Goal: Task Accomplishment & Management: Manage account settings

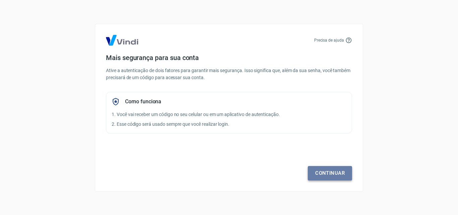
click at [334, 167] on link "Continuar" at bounding box center [330, 173] width 44 height 14
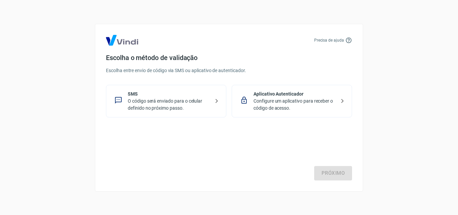
click at [158, 95] on p "SMS" at bounding box center [169, 93] width 82 height 7
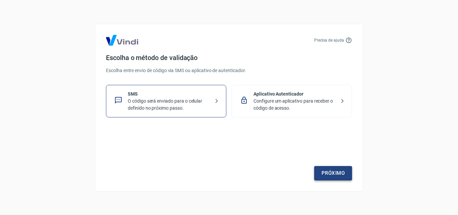
click at [334, 169] on link "Próximo" at bounding box center [333, 173] width 38 height 14
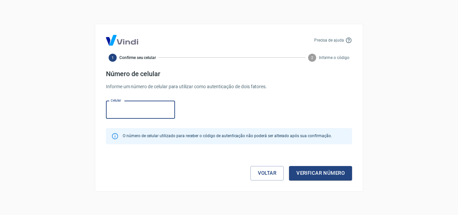
click at [122, 112] on input "Celular" at bounding box center [140, 110] width 69 height 18
click at [146, 111] on input "[PHONE_NUMBER]" at bounding box center [140, 110] width 69 height 18
click at [129, 109] on input "[PHONE_NUMBER]" at bounding box center [140, 110] width 69 height 18
click at [145, 109] on input "(55) 4998-9126" at bounding box center [140, 110] width 69 height 18
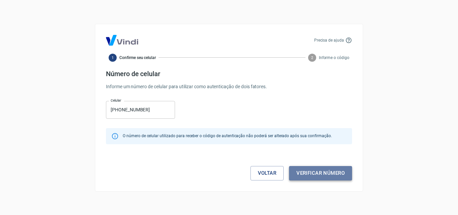
click at [315, 174] on button "Verificar número" at bounding box center [320, 173] width 63 height 14
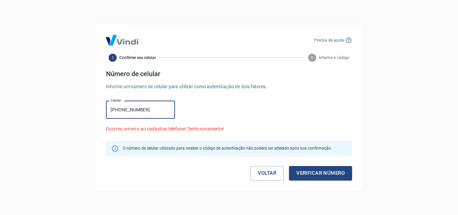
click at [158, 111] on input "(55) 49989-1264" at bounding box center [140, 110] width 69 height 18
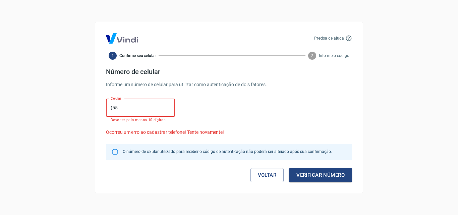
type input "(5"
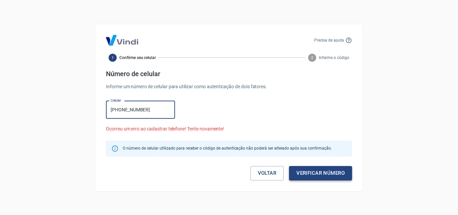
type input "(49) 9989-1264"
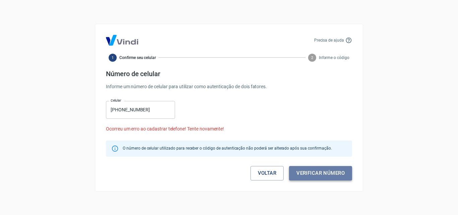
click at [308, 171] on button "Verificar número" at bounding box center [320, 173] width 63 height 14
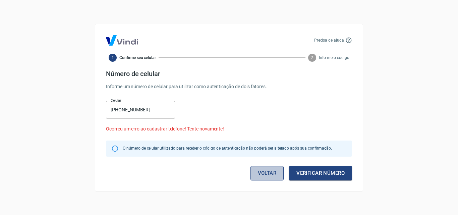
click at [268, 169] on link "Voltar" at bounding box center [267, 173] width 34 height 14
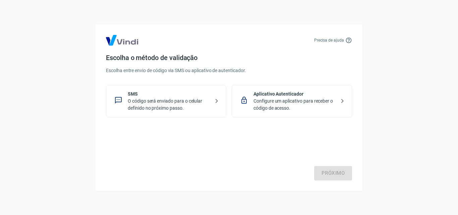
click at [162, 101] on p "O código será enviado para o celular definido no próximo passo." at bounding box center [169, 105] width 82 height 14
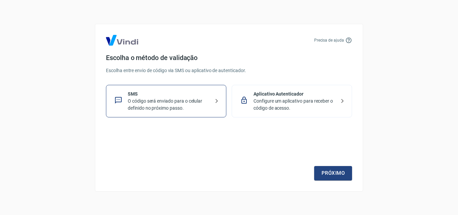
click at [162, 101] on p "O código será enviado para o celular definido no próximo passo." at bounding box center [169, 105] width 82 height 14
click at [326, 174] on link "Próximo" at bounding box center [333, 173] width 38 height 14
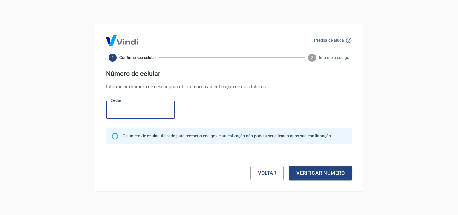
click at [136, 109] on input "Celular" at bounding box center [140, 110] width 69 height 18
type input "[PHONE_NUMBER]"
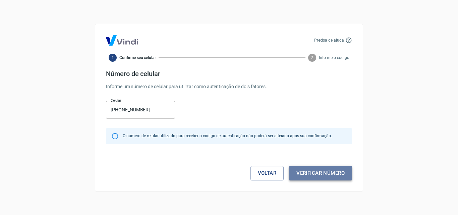
click at [326, 172] on button "Verificar número" at bounding box center [320, 173] width 63 height 14
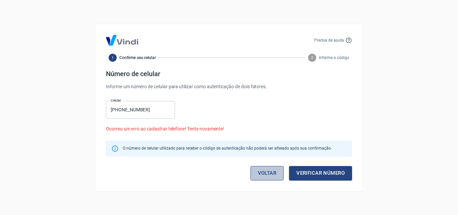
click at [270, 175] on link "Voltar" at bounding box center [267, 173] width 34 height 14
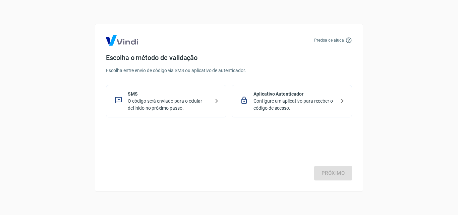
click at [274, 99] on p "Configure um aplicativo para receber o código de acesso." at bounding box center [294, 105] width 82 height 14
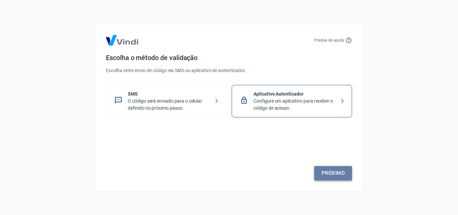
click at [334, 174] on link "Próximo" at bounding box center [333, 173] width 38 height 14
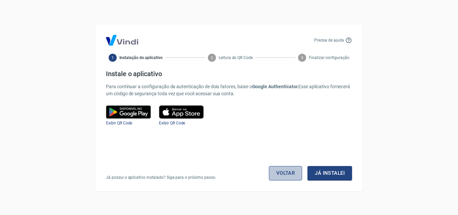
click at [287, 176] on link "Voltar" at bounding box center [286, 173] width 34 height 14
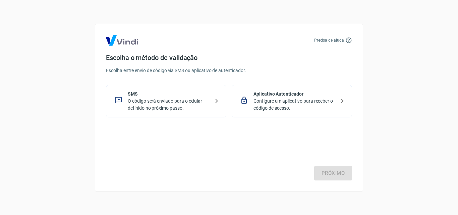
click at [174, 105] on p "O código será enviado para o celular definido no próximo passo." at bounding box center [169, 105] width 82 height 14
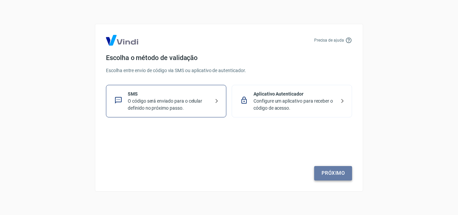
click at [327, 170] on link "Próximo" at bounding box center [333, 173] width 38 height 14
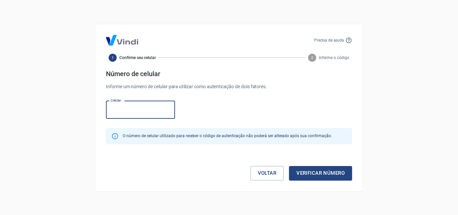
click at [107, 111] on input "Celular" at bounding box center [140, 110] width 69 height 18
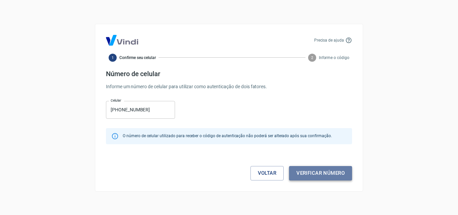
click at [324, 172] on button "Verificar número" at bounding box center [320, 173] width 63 height 14
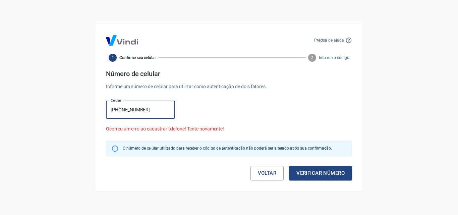
click at [125, 108] on input "(55) 49989-1264" at bounding box center [140, 110] width 69 height 18
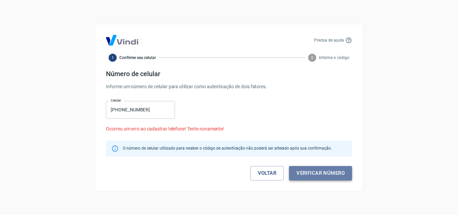
click at [313, 169] on button "Verificar número" at bounding box center [320, 173] width 63 height 14
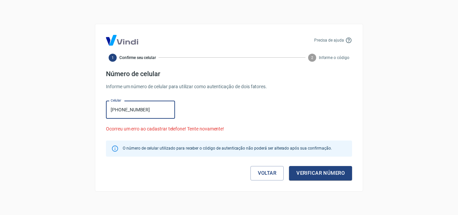
click at [151, 108] on input "[PHONE_NUMBER]" at bounding box center [140, 110] width 69 height 18
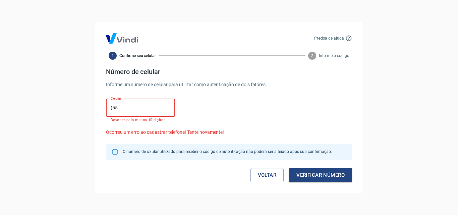
type input "(5"
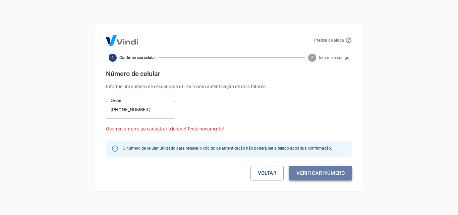
click at [308, 173] on button "Verificar número" at bounding box center [320, 173] width 63 height 14
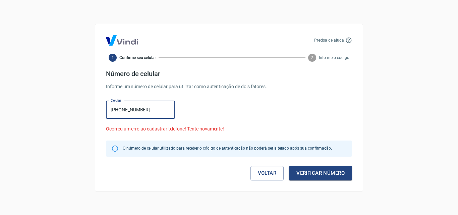
click at [149, 105] on input "(49) 9989-1264" at bounding box center [140, 110] width 69 height 18
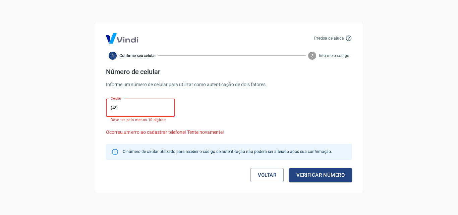
type input "(4"
click at [117, 107] on input "(99) 8912-64" at bounding box center [140, 108] width 69 height 18
click at [112, 107] on input "(99) 8912-64" at bounding box center [140, 108] width 69 height 18
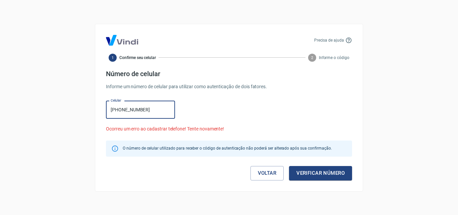
click at [117, 110] on input "(59) 9891-2645" at bounding box center [140, 110] width 69 height 18
click at [148, 108] on input "(59) 9891-2645" at bounding box center [140, 110] width 69 height 18
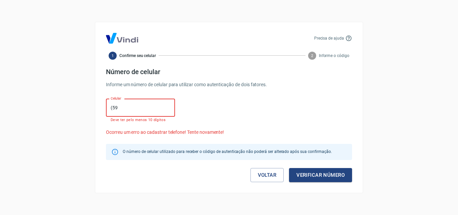
type input "(5"
click at [119, 107] on input "(55) 8912-64" at bounding box center [140, 108] width 69 height 18
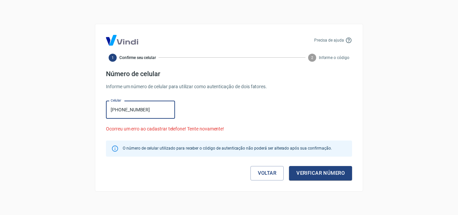
click at [145, 108] on input "(55) 9891-2649" at bounding box center [140, 110] width 69 height 18
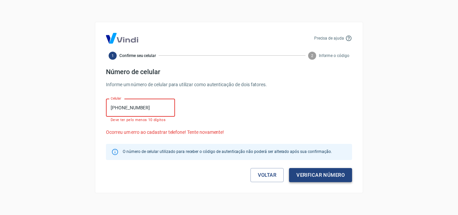
type input "(55) 9891-264"
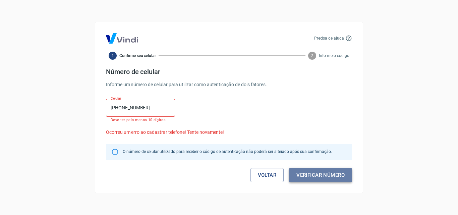
click at [316, 172] on button "Verificar número" at bounding box center [320, 175] width 63 height 14
click at [268, 173] on link "Voltar" at bounding box center [267, 175] width 34 height 14
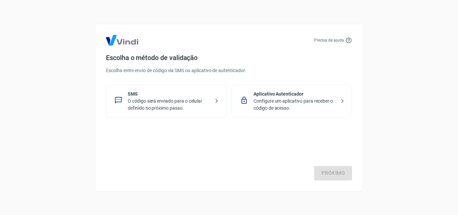
click at [290, 102] on p "Configure um aplicativo para receber o código de acesso." at bounding box center [294, 105] width 82 height 14
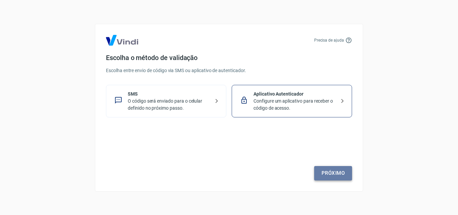
click at [328, 174] on link "Próximo" at bounding box center [333, 173] width 38 height 14
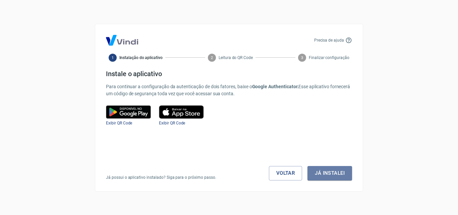
click at [328, 174] on button "Já instalei" at bounding box center [329, 173] width 45 height 14
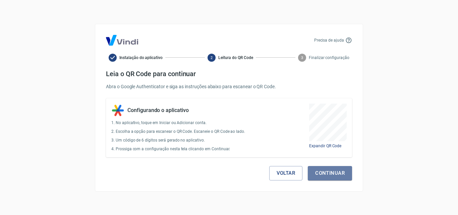
click at [328, 174] on button "Continuar" at bounding box center [330, 173] width 44 height 14
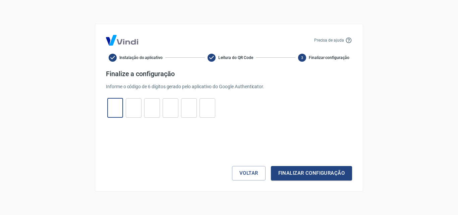
click at [120, 113] on input "tel" at bounding box center [115, 108] width 16 height 14
type input "3"
type input "9"
type input "2"
type input "7"
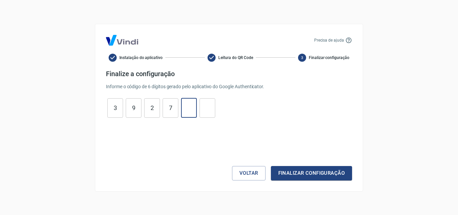
type input "2"
type input "8"
click at [317, 167] on button "Finalizar configuração" at bounding box center [311, 173] width 81 height 14
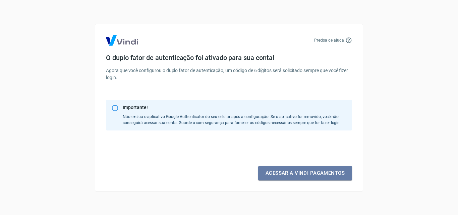
click at [320, 175] on link "Acessar a Vindi pagamentos" at bounding box center [305, 173] width 94 height 14
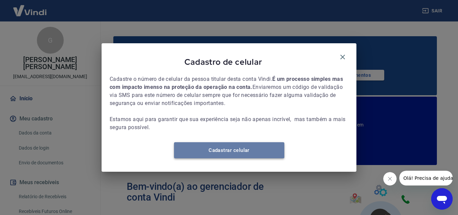
click at [258, 155] on link "Cadastrar celular" at bounding box center [229, 150] width 110 height 16
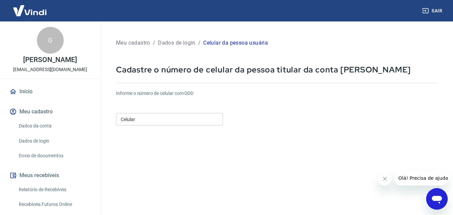
click at [123, 116] on input "Celular" at bounding box center [169, 119] width 107 height 12
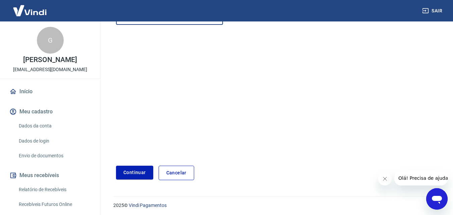
scroll to position [103, 0]
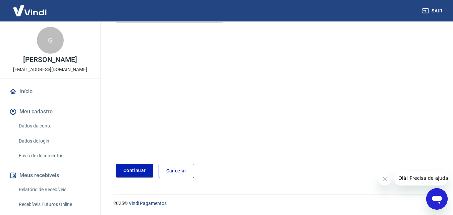
click at [137, 178] on div "Meu cadastro / Dados de login / Celular da pessoa usuária Cadastre o número de …" at bounding box center [276, 56] width 337 height 259
click at [140, 171] on button "Continuar" at bounding box center [134, 171] width 37 height 14
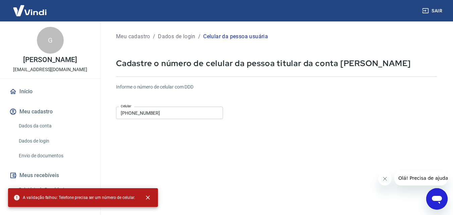
scroll to position [0, 0]
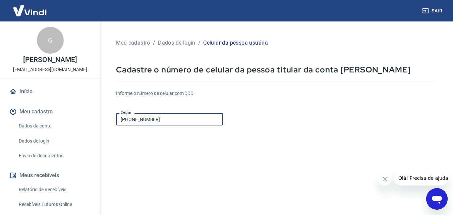
click at [135, 118] on input "(55) 49989-1264" at bounding box center [169, 119] width 107 height 12
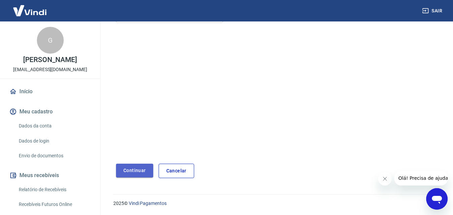
click at [134, 174] on button "Continuar" at bounding box center [134, 171] width 37 height 14
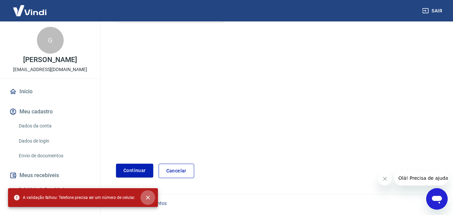
click at [145, 193] on button "close" at bounding box center [147, 197] width 15 height 15
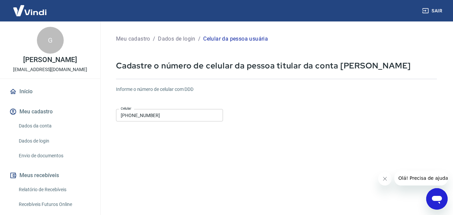
scroll to position [0, 0]
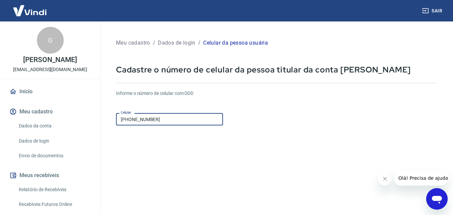
click at [134, 117] on input "[PHONE_NUMBER]" at bounding box center [169, 119] width 107 height 12
click at [161, 116] on input "(55) 4998-9126" at bounding box center [169, 119] width 107 height 12
click at [138, 119] on input "(55) 49989-1264" at bounding box center [169, 119] width 107 height 12
click at [160, 120] on input "[PHONE_NUMBER]" at bounding box center [169, 119] width 107 height 12
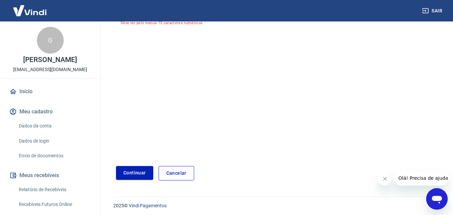
scroll to position [108, 0]
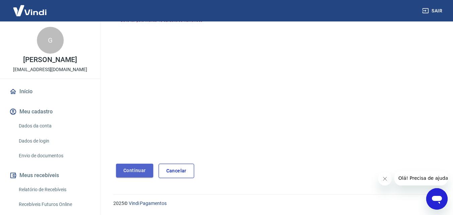
click at [131, 169] on button "Continuar" at bounding box center [134, 171] width 37 height 14
click at [133, 168] on button "Continuar" at bounding box center [134, 171] width 37 height 14
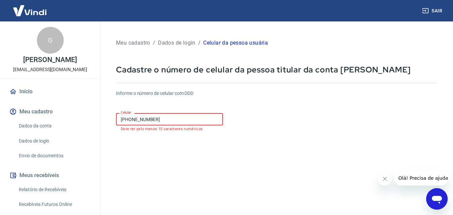
click at [128, 117] on input "(55) 9891-264" at bounding box center [169, 119] width 107 height 12
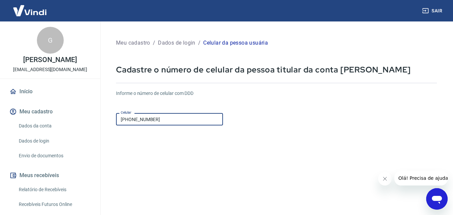
scroll to position [103, 0]
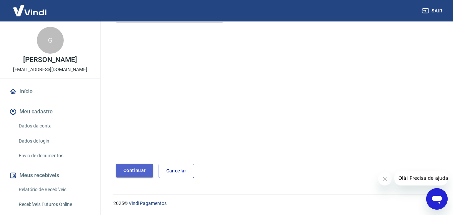
click at [138, 172] on button "Continuar" at bounding box center [134, 171] width 37 height 14
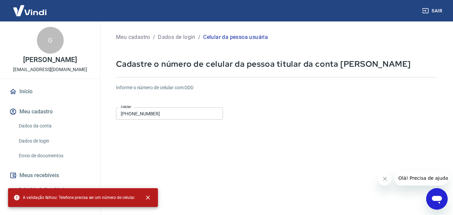
scroll to position [0, 0]
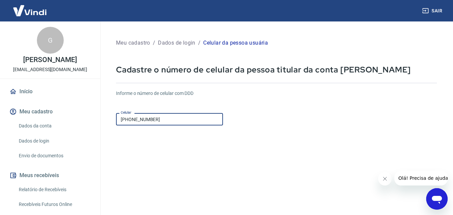
click at [166, 119] on input "(55) 9989-1264" at bounding box center [169, 119] width 107 height 12
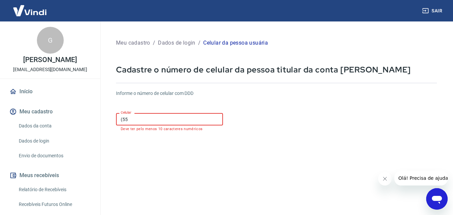
type input "(5"
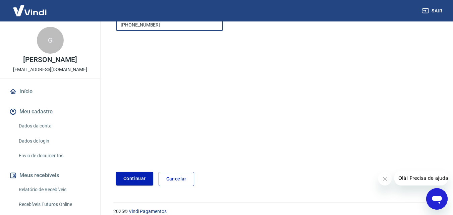
scroll to position [103, 0]
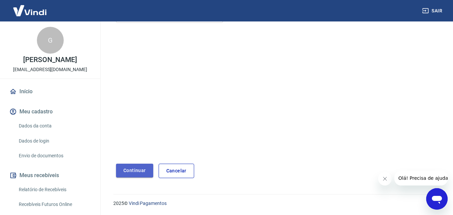
click at [134, 169] on button "Continuar" at bounding box center [134, 171] width 37 height 14
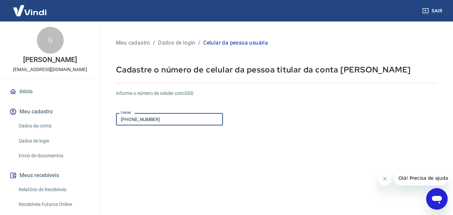
click at [157, 118] on input "(49) 9989-1264" at bounding box center [169, 119] width 107 height 12
click at [121, 119] on input "(49) 9989-1264" at bounding box center [169, 119] width 107 height 12
click at [166, 119] on input "(54) 99989-1264" at bounding box center [169, 119] width 107 height 12
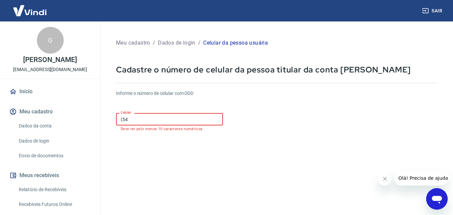
type input "(5"
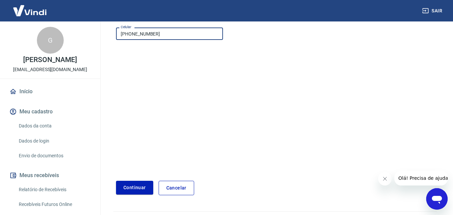
scroll to position [103, 0]
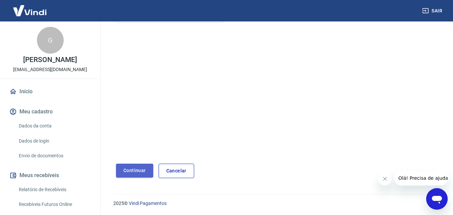
click at [132, 168] on button "Continuar" at bounding box center [134, 171] width 37 height 14
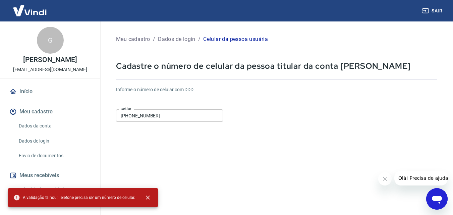
scroll to position [0, 0]
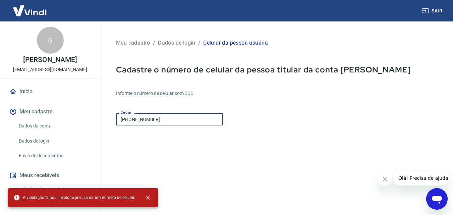
click at [159, 119] on input "(49) 9989-1264" at bounding box center [169, 119] width 107 height 12
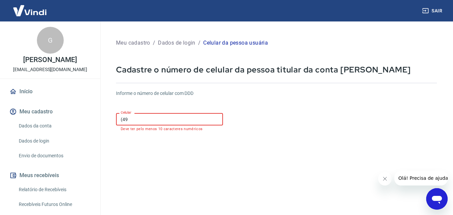
type input "(4"
type input "(55) 49989-1264"
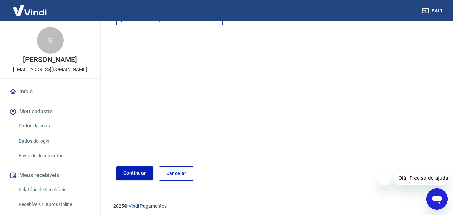
scroll to position [103, 0]
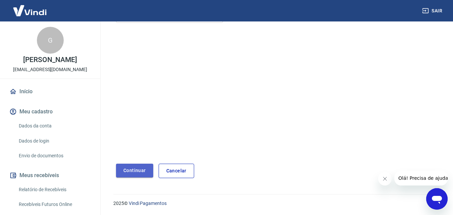
click at [142, 165] on button "Continuar" at bounding box center [134, 171] width 37 height 14
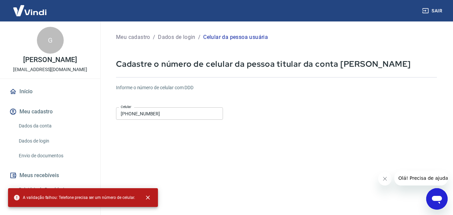
scroll to position [0, 0]
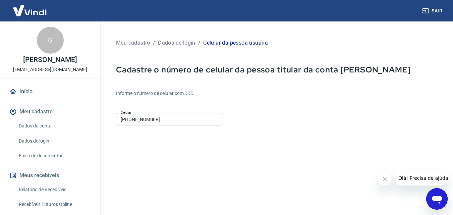
click at [438, 194] on icon "Abrir ventana de mensajería" at bounding box center [437, 199] width 12 height 12
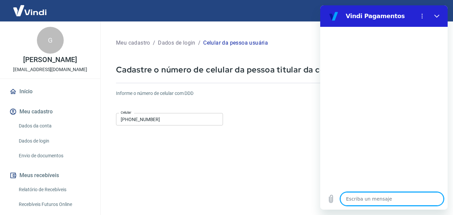
click at [351, 201] on textarea at bounding box center [391, 198] width 103 height 13
type textarea "n"
type textarea "x"
type textarea "na"
type textarea "x"
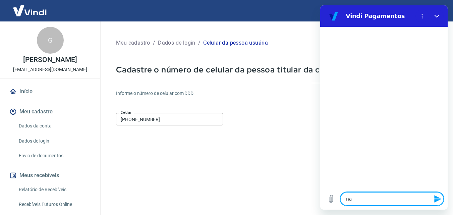
type textarea "nao"
type textarea "x"
type textarea "nao"
type textarea "x"
type textarea "nao e"
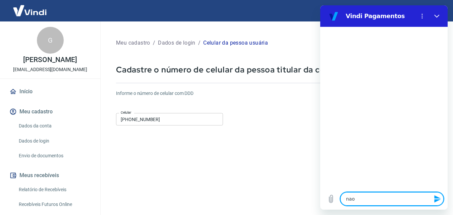
type textarea "x"
type textarea "nao es"
type textarea "x"
type textarea "nao est"
type textarea "x"
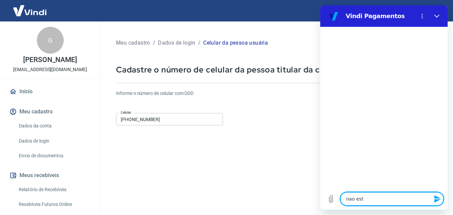
type textarea "nao esto"
type textarea "x"
type textarea "nao estou"
type textarea "x"
type textarea "nao estou"
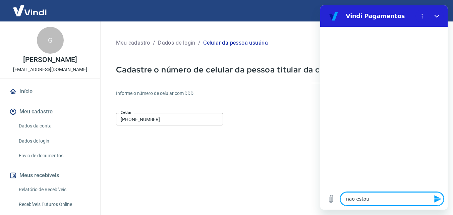
type textarea "x"
type textarea "nao estou c"
type textarea "x"
type textarea "nao estou co"
type textarea "x"
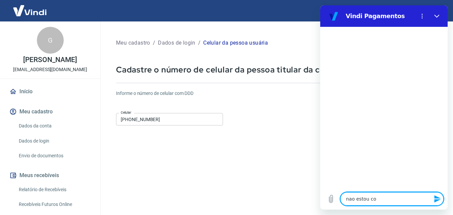
type textarea "nao estou con"
type textarea "x"
type textarea "nao estou cons"
type textarea "x"
type textarea "nao estou conse"
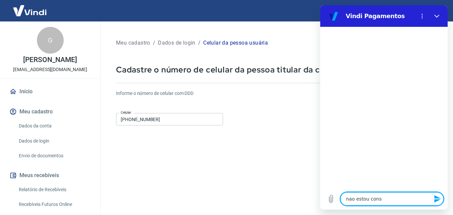
type textarea "x"
type textarea "nao estou conseg"
type textarea "x"
type textarea "nao estou consegu"
type textarea "x"
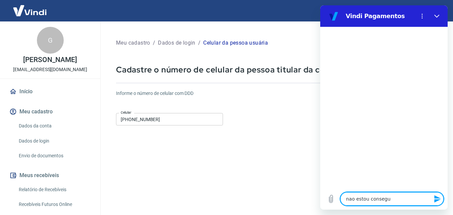
type textarea "nao estou consegui"
type textarea "x"
type textarea "nao estou conseguin"
type textarea "x"
type textarea "nao estou conseguind"
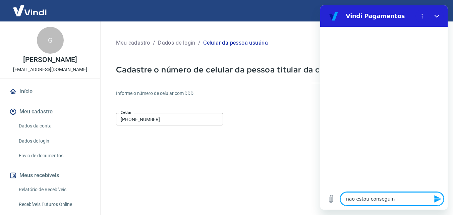
type textarea "x"
type textarea "nao estou conseguindo"
type textarea "x"
type textarea "nao estou conseguindo"
type textarea "x"
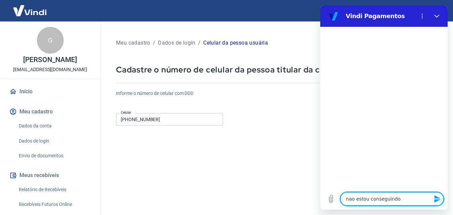
type textarea "nao estou conseguindo i"
type textarea "x"
type textarea "nao estou conseguindo in"
type textarea "x"
type textarea "nao estou conseguindo ins"
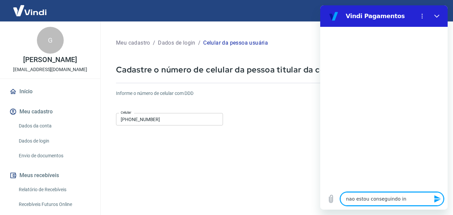
type textarea "x"
type textarea "nao estou conseguindo inse"
type textarea "x"
type textarea "nao estou conseguindo inser"
type textarea "x"
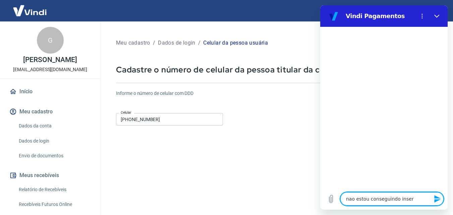
type textarea "nao estou conseguindo inseri"
type textarea "x"
type textarea "nao estou conseguindo inserir"
type textarea "x"
type textarea "nao estou conseguindo inserir"
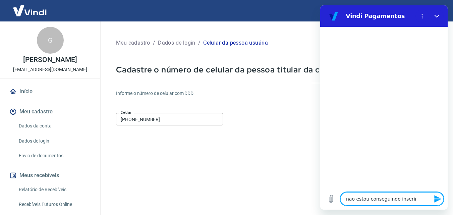
type textarea "x"
type textarea "nao estou conseguindo inserir m"
type textarea "x"
type textarea "nao estou conseguindo inserir me"
type textarea "x"
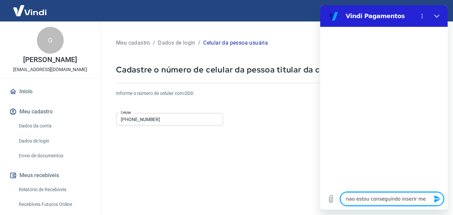
type textarea "nao estou conseguindo inserir meu"
type textarea "x"
type textarea "nao estou conseguindo inserir meu"
type textarea "x"
type textarea "nao estou conseguindo inserir meu t"
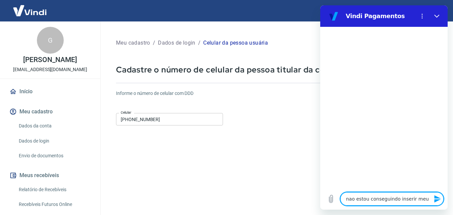
type textarea "x"
type textarea "nao estou conseguindo inserir meu te"
type textarea "x"
type textarea "nao estou conseguindo inserir meu tel"
type textarea "x"
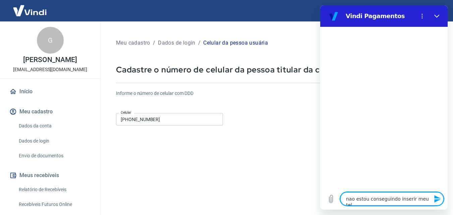
type textarea "nao estou conseguindo inserir meu tele"
type textarea "x"
type textarea "nao estou conseguindo inserir meu telef"
type textarea "x"
type textarea "nao estou conseguindo inserir meu telefo"
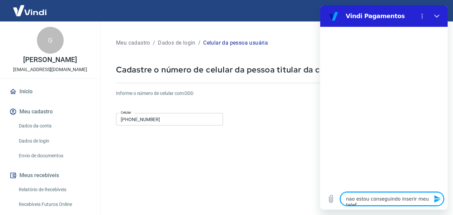
type textarea "x"
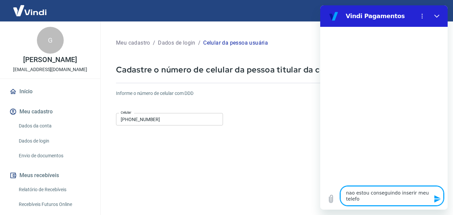
type textarea "nao estou conseguindo inserir meu telefon"
type textarea "x"
type textarea "nao estou conseguindo inserir meu telefone"
type textarea "x"
type textarea "nao estou conseguindo inserir meu telefone"
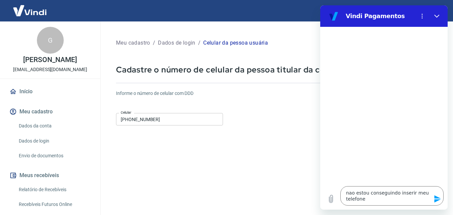
click at [436, 194] on button "Enviar mensaje" at bounding box center [436, 198] width 13 height 13
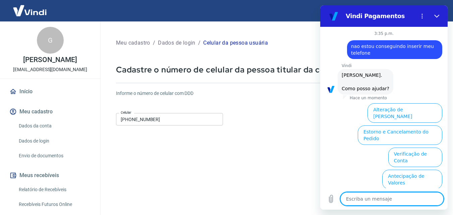
scroll to position [53, 0]
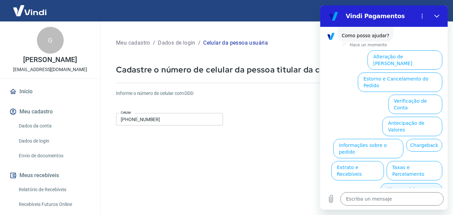
click at [397, 183] on button "Alterar celular verificado" at bounding box center [411, 192] width 62 height 19
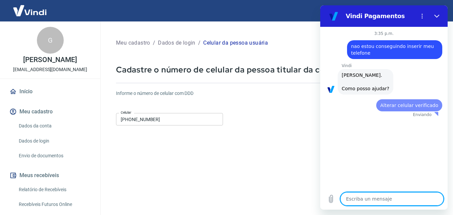
scroll to position [0, 0]
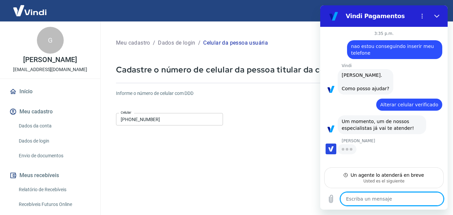
type textarea "x"
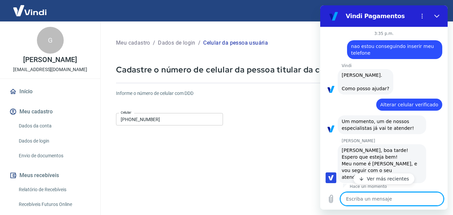
click at [356, 199] on textarea at bounding box center [391, 198] width 103 height 13
type textarea "o"
type textarea "x"
type textarea "oi"
type textarea "x"
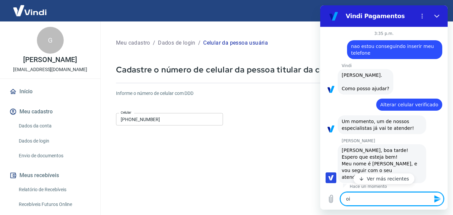
type textarea "oi"
type textarea "x"
type textarea "oi b"
type textarea "x"
type textarea "oi bo"
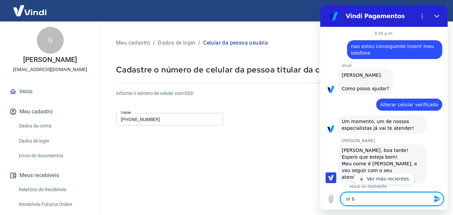
type textarea "x"
type textarea "oi boa"
type textarea "x"
type textarea "oi boa"
type textarea "x"
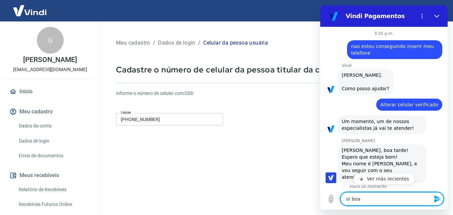
type textarea "oi boa t"
type textarea "x"
type textarea "oi boa ta"
type textarea "x"
type textarea "oi boa tar"
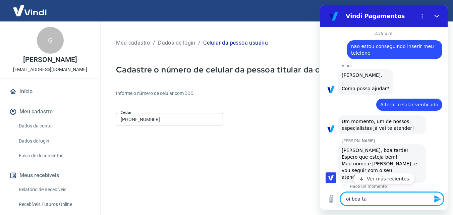
type textarea "x"
type textarea "oi boa tard"
type textarea "x"
type textarea "oi boa tarde"
type textarea "x"
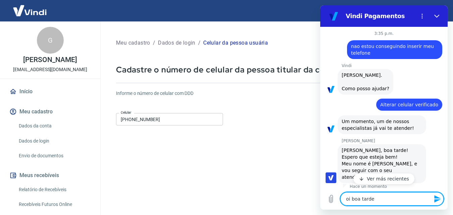
type textarea "oi boa tarde"
type textarea "x"
type textarea "oi boa tarde m"
type textarea "x"
type textarea "oi boa tarde"
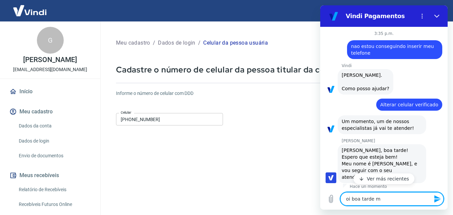
type textarea "x"
type textarea "oi boa tarde n"
type textarea "x"
type textarea "oi boa tarde na"
type textarea "x"
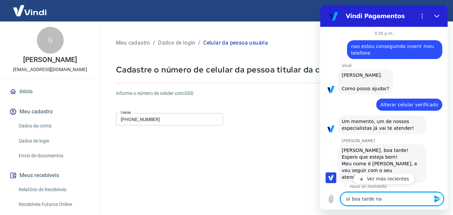
type textarea "oi boa tarde nao"
type textarea "x"
type textarea "oi boa tarde nao"
type textarea "x"
type textarea "oi boa tarde nao e"
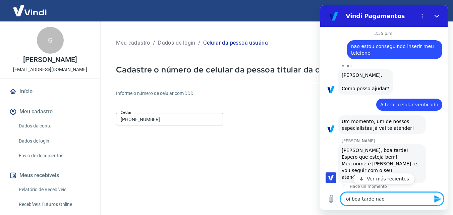
type textarea "x"
type textarea "oi boa tarde nao es"
type textarea "x"
type textarea "oi boa tarde nao est"
type textarea "x"
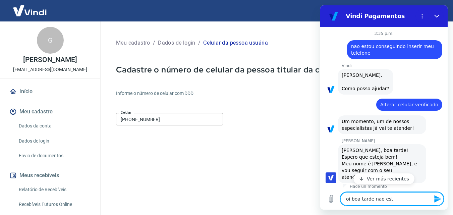
type textarea "oi boa tarde nao esto"
type textarea "x"
type textarea "oi boa tarde nao estou"
type textarea "x"
type textarea "oi boa tarde nao estou"
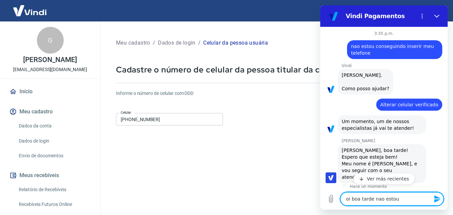
type textarea "x"
type textarea "oi boa tarde nao estou c"
type textarea "x"
type textarea "oi boa tarde nao estou co"
type textarea "x"
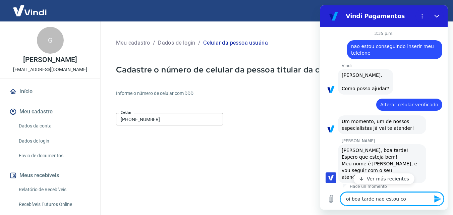
type textarea "oi boa tarde nao estou con"
type textarea "x"
type textarea "oi boa tarde nao estou cons"
type textarea "x"
type textarea "oi boa tarde nao estou conse"
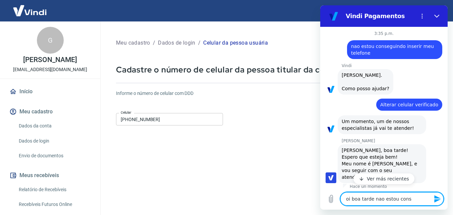
type textarea "x"
type textarea "oi boa tarde nao estou conseg"
type textarea "x"
type textarea "oi boa tarde nao estou consegu"
type textarea "x"
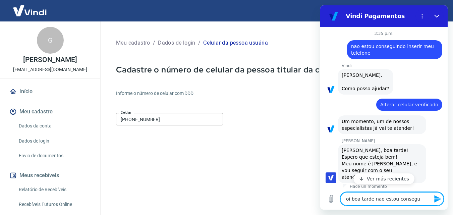
type textarea "oi boa tarde nao estou consegui"
type textarea "x"
type textarea "oi boa tarde nao estou conseguie"
type textarea "x"
type textarea "oi boa tarde nao estou consegui"
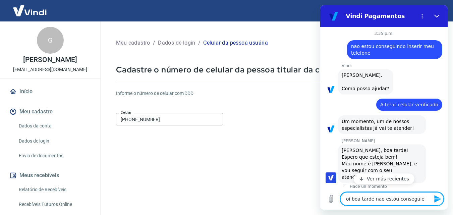
type textarea "x"
type textarea "oi boa tarde nao estou conseguin"
type textarea "x"
type textarea "oi boa tarde nao estou conseguind"
type textarea "x"
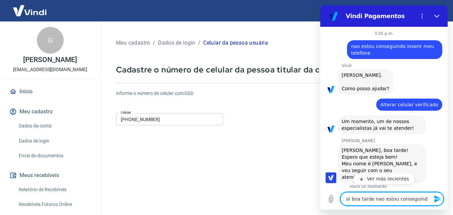
type textarea "oi boa tarde nao estou conseguindo"
type textarea "x"
type textarea "oi boa tarde nao estou conseguindo"
type textarea "x"
type textarea "oi boa tarde nao estou conseguindo c"
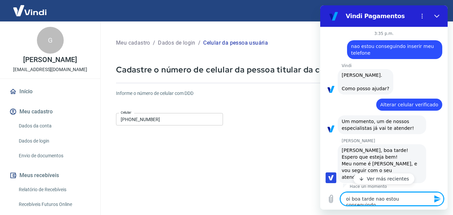
type textarea "x"
type textarea "oi boa tarde nao estou conseguindo ca"
type textarea "x"
type textarea "oi boa tarde nao estou conseguindo cad"
type textarea "x"
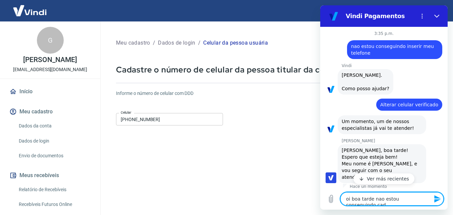
type textarea "oi boa tarde nao estou conseguindo cada"
type textarea "x"
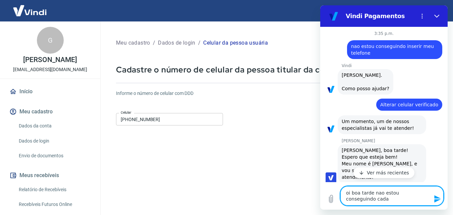
type textarea "oi boa tarde nao estou conseguindo cadas"
type textarea "x"
type textarea "oi boa tarde nao estou conseguindo cadast"
type textarea "x"
type textarea "oi boa tarde nao estou conseguindo cadastr"
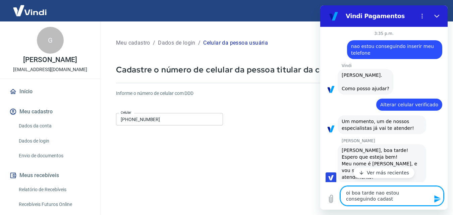
type textarea "x"
type textarea "oi boa tarde nao estou conseguindo cadastra"
type textarea "x"
type textarea "oi boa tarde nao estou conseguindo cadastrar"
type textarea "x"
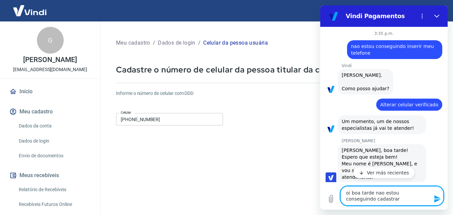
type textarea "oi boa tarde nao estou conseguindo cadastrar"
type textarea "x"
type textarea "oi boa tarde nao estou conseguindo cadastrar o"
type textarea "x"
type textarea "oi boa tarde nao estou conseguindo cadastrar o"
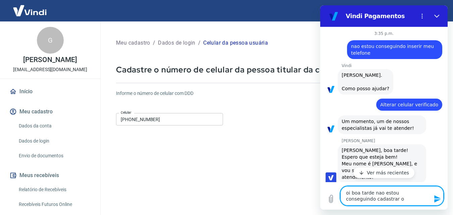
type textarea "x"
type textarea "oi boa tarde nao estou conseguindo cadastrar o n"
type textarea "x"
type textarea "oi boa tarde nao estou conseguindo cadastrar o nu"
type textarea "x"
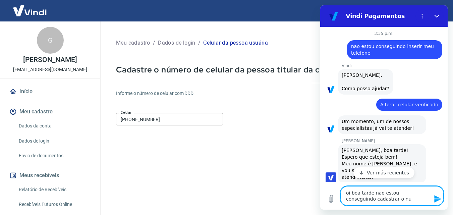
type textarea "oi boa tarde nao estou conseguindo cadastrar o num"
type textarea "x"
type textarea "oi boa tarde nao estou conseguindo cadastrar o nume"
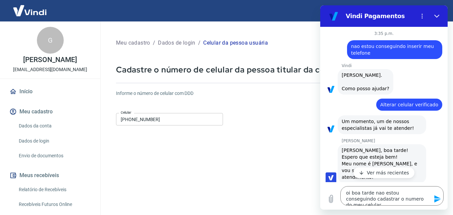
click at [436, 199] on icon "Enviar mensaje" at bounding box center [437, 199] width 8 height 8
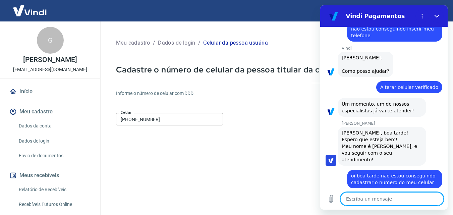
scroll to position [19, 0]
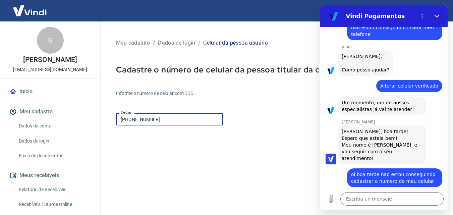
click at [137, 119] on input "(55) 49989-1264" at bounding box center [169, 119] width 107 height 12
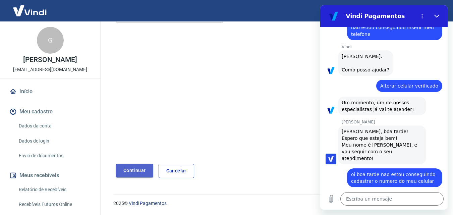
click at [136, 173] on button "Continuar" at bounding box center [134, 171] width 37 height 14
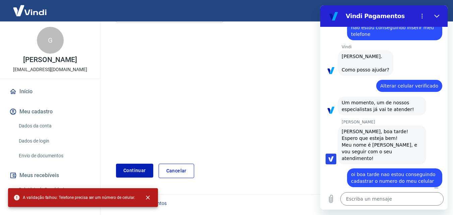
scroll to position [0, 0]
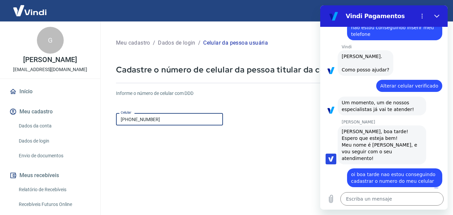
click at [138, 120] on input "(55) 49189-1264" at bounding box center [169, 119] width 107 height 12
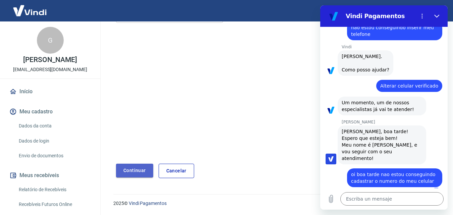
click at [140, 170] on button "Continuar" at bounding box center [134, 171] width 37 height 14
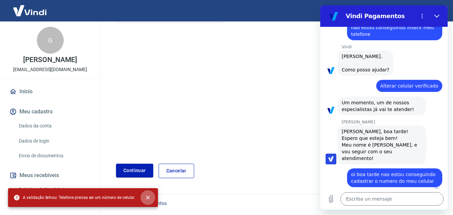
drag, startPoint x: 145, startPoint y: 195, endPoint x: 35, endPoint y: 151, distance: 118.8
click at [145, 195] on icon "close" at bounding box center [147, 197] width 7 height 7
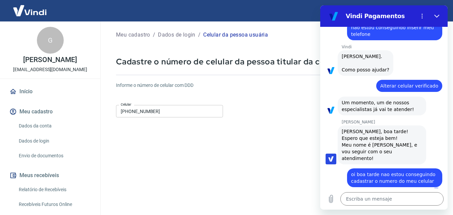
scroll to position [0, 0]
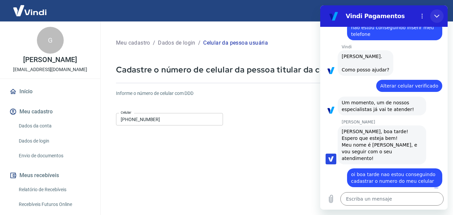
click at [436, 16] on icon "Cerrar" at bounding box center [436, 15] width 5 height 5
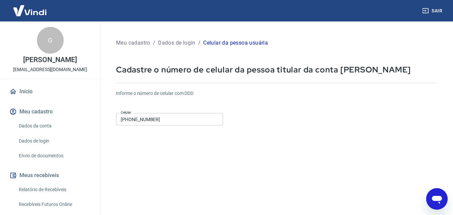
click at [137, 42] on p "Meu cadastro" at bounding box center [133, 43] width 34 height 8
click at [436, 195] on icon "Abrir ventana de mensajería" at bounding box center [437, 199] width 12 height 12
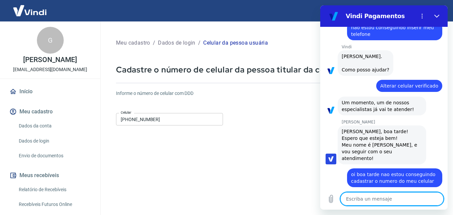
scroll to position [31, 0]
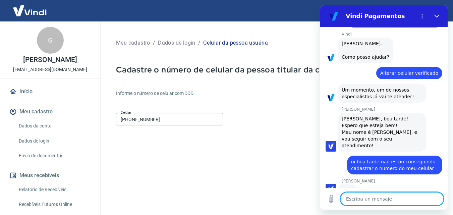
click at [364, 199] on textarea at bounding box center [391, 198] width 103 height 13
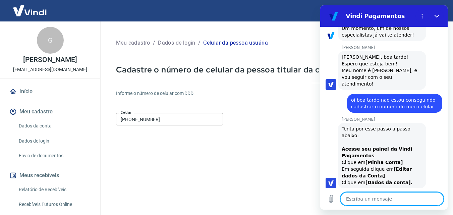
scroll to position [94, 0]
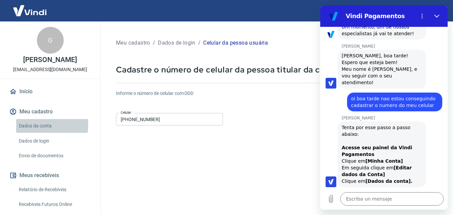
click at [34, 125] on link "Dados da conta" at bounding box center [54, 126] width 76 height 14
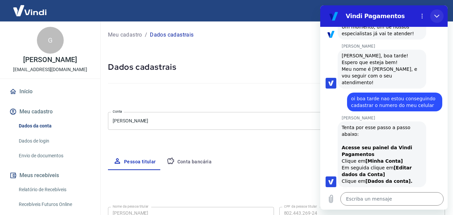
click at [435, 16] on icon "Cerrar" at bounding box center [436, 15] width 5 height 5
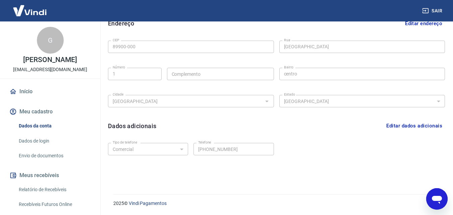
scroll to position [26, 0]
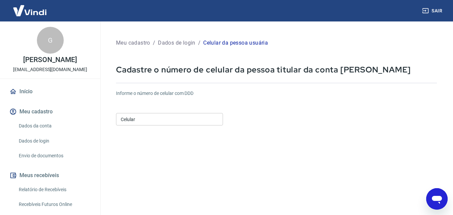
click at [131, 121] on input "Celular" at bounding box center [169, 119] width 107 height 12
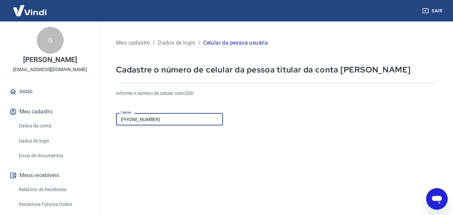
scroll to position [103, 0]
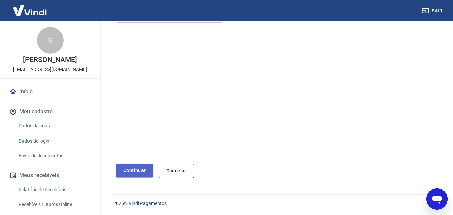
click at [123, 166] on button "Continuar" at bounding box center [134, 171] width 37 height 14
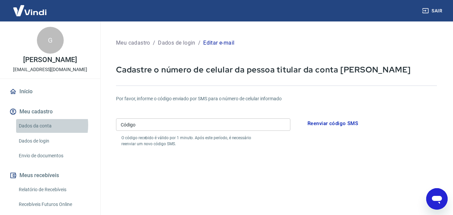
click at [35, 125] on link "Dados da conta" at bounding box center [54, 126] width 76 height 14
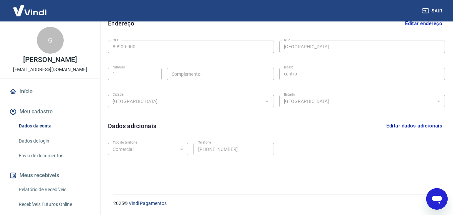
scroll to position [26, 0]
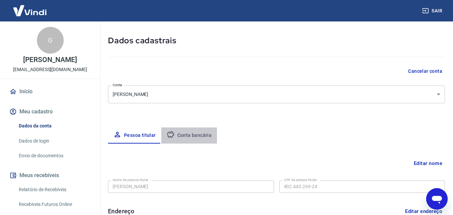
click at [195, 133] on button "Conta bancária" at bounding box center [189, 135] width 56 height 16
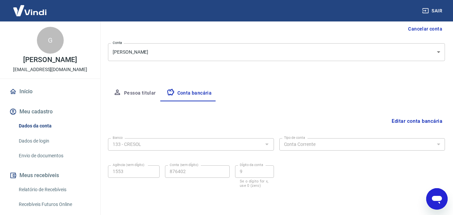
scroll to position [90, 0]
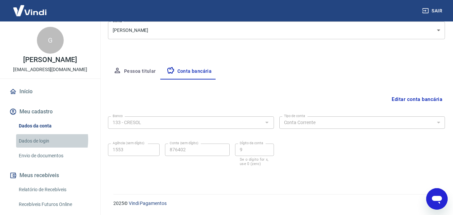
click at [36, 139] on link "Dados de login" at bounding box center [54, 141] width 76 height 14
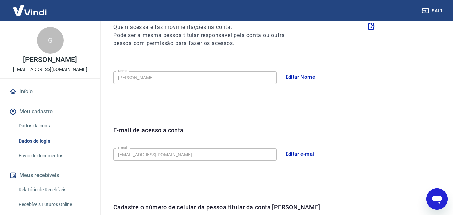
scroll to position [192, 0]
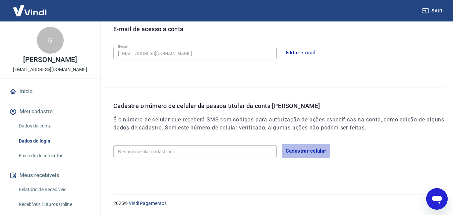
click at [308, 149] on button "Cadastrar celular" at bounding box center [306, 151] width 48 height 14
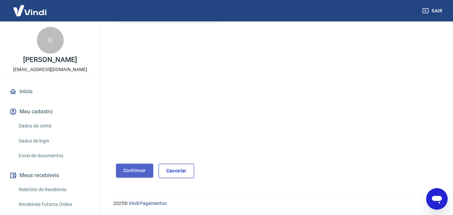
click at [142, 166] on button "Continuar" at bounding box center [134, 171] width 37 height 14
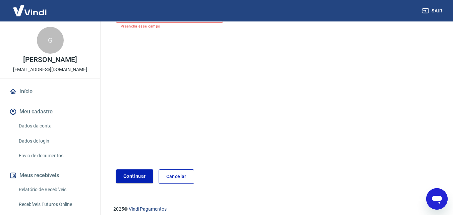
scroll to position [0, 0]
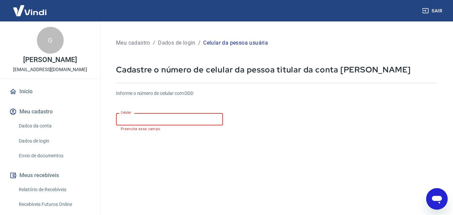
click at [125, 119] on input "Celular" at bounding box center [169, 119] width 107 height 12
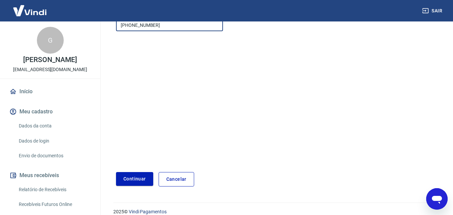
scroll to position [103, 0]
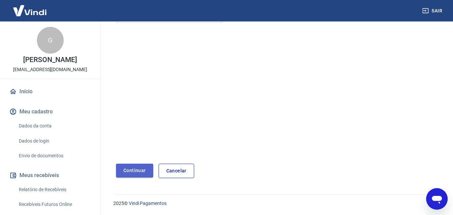
click at [129, 166] on button "Continuar" at bounding box center [134, 171] width 37 height 14
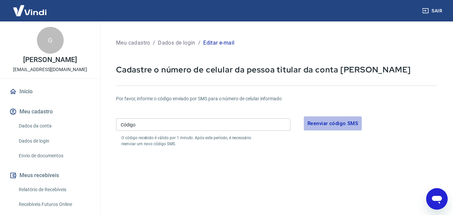
click at [334, 123] on button "Reenviar código SMS" at bounding box center [333, 123] width 58 height 14
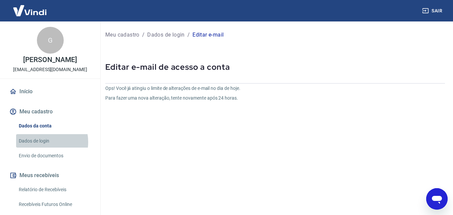
click at [43, 142] on link "Dados de login" at bounding box center [54, 141] width 76 height 14
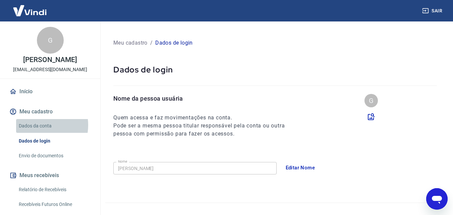
click at [37, 125] on link "Dados da conta" at bounding box center [54, 126] width 76 height 14
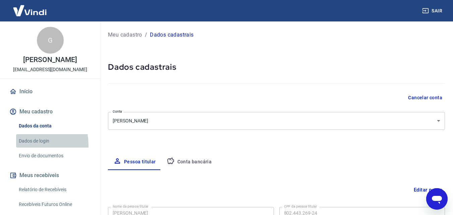
click at [33, 144] on link "Dados de login" at bounding box center [54, 141] width 76 height 14
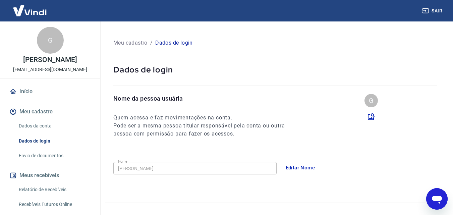
scroll to position [188, 0]
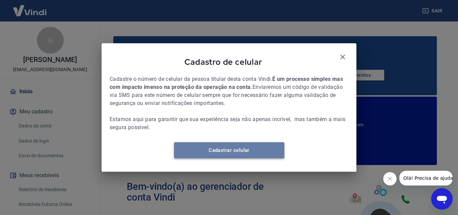
click at [262, 147] on link "Cadastrar celular" at bounding box center [229, 150] width 110 height 16
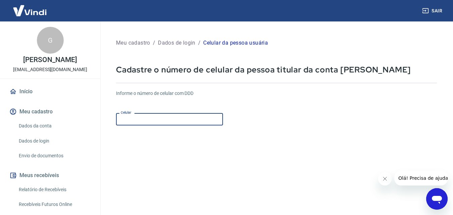
click at [131, 116] on input "Celular" at bounding box center [169, 119] width 107 height 12
type input "[PHONE_NUMBER]"
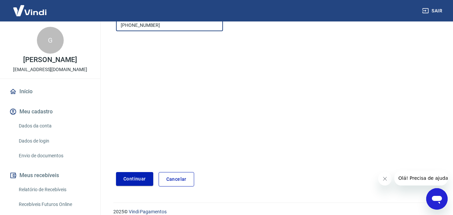
scroll to position [103, 0]
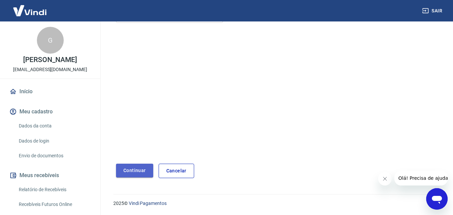
click at [130, 172] on button "Continuar" at bounding box center [134, 171] width 37 height 14
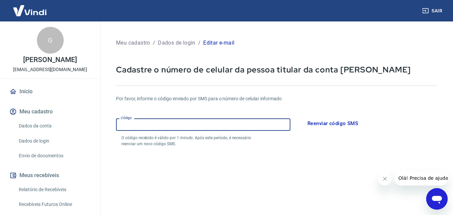
click at [134, 124] on input "Código" at bounding box center [203, 124] width 174 height 12
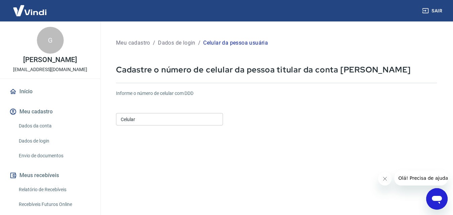
scroll to position [103, 0]
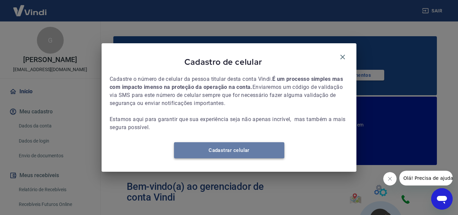
click at [237, 152] on link "Cadastrar celular" at bounding box center [229, 150] width 110 height 16
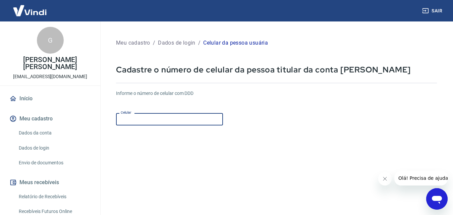
click at [136, 120] on input "Celular" at bounding box center [169, 119] width 107 height 12
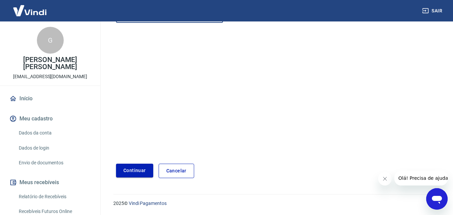
click at [142, 167] on button "Continuar" at bounding box center [134, 171] width 37 height 14
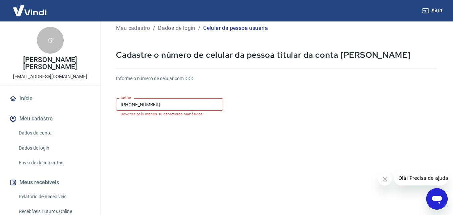
scroll to position [0, 0]
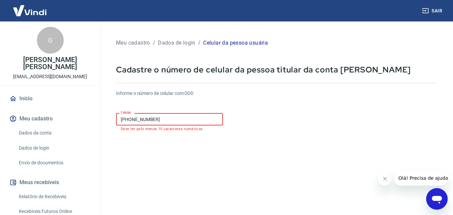
click at [121, 120] on input "[PHONE_NUMBER]" at bounding box center [169, 119] width 107 height 12
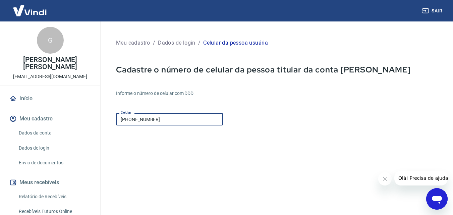
click at [162, 119] on input "[PHONE_NUMBER]" at bounding box center [169, 119] width 107 height 12
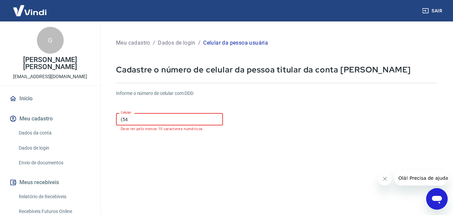
type input "(5"
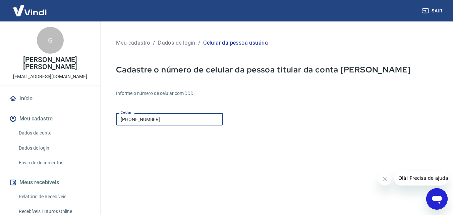
click at [131, 117] on input "[PHONE_NUMBER]" at bounding box center [169, 119] width 107 height 12
click at [132, 117] on input "[PHONE_NUMBER]" at bounding box center [169, 119] width 107 height 12
click at [163, 116] on input "[PHONE_NUMBER]" at bounding box center [169, 119] width 107 height 12
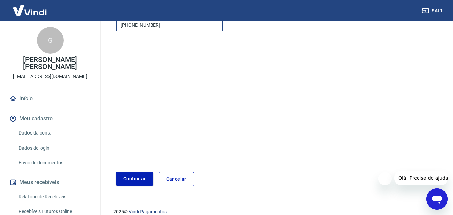
scroll to position [103, 0]
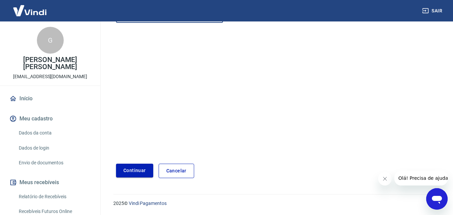
type input "[PHONE_NUMBER]"
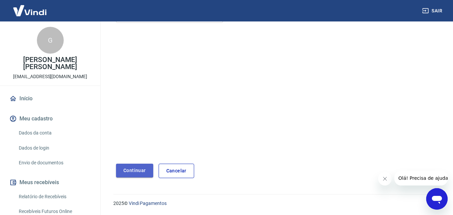
click at [139, 169] on button "Continuar" at bounding box center [134, 171] width 37 height 14
